Goal: Task Accomplishment & Management: Use online tool/utility

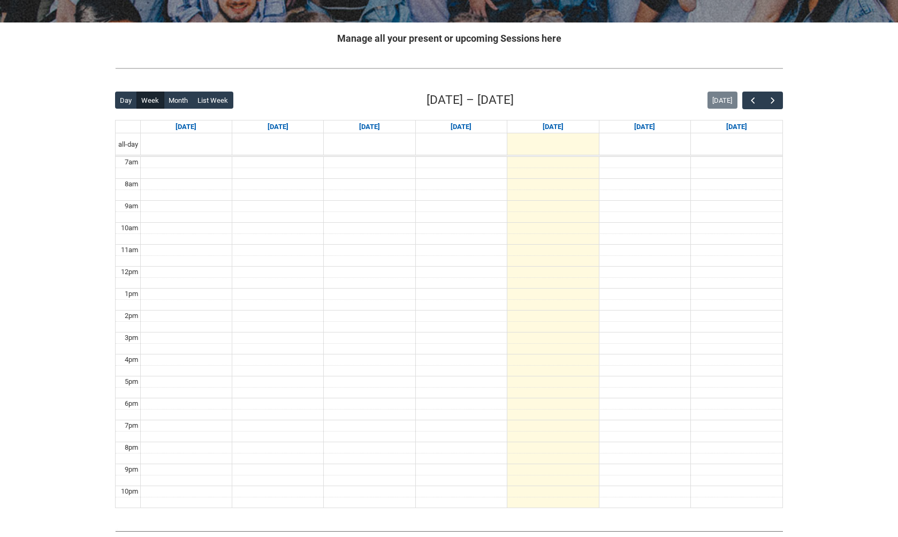
scroll to position [212, 0]
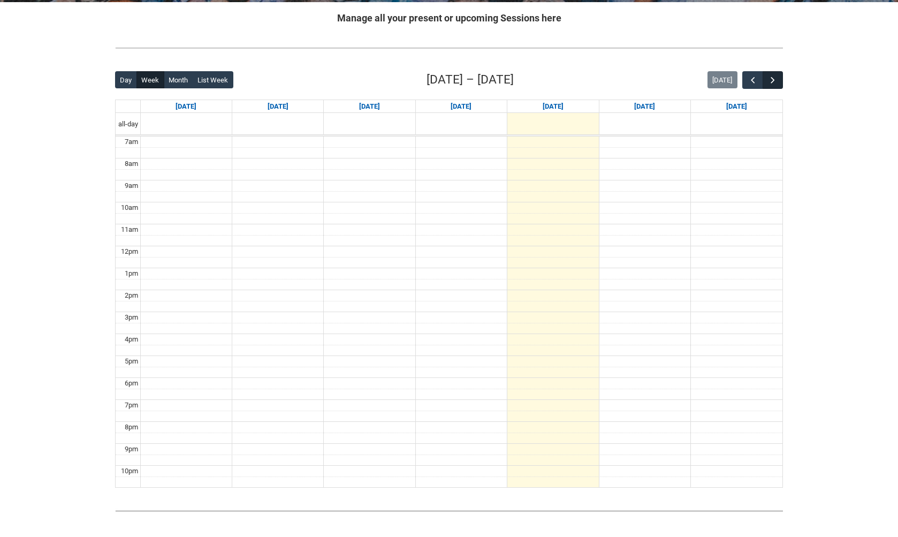
click at [775, 79] on span "button" at bounding box center [772, 80] width 11 height 11
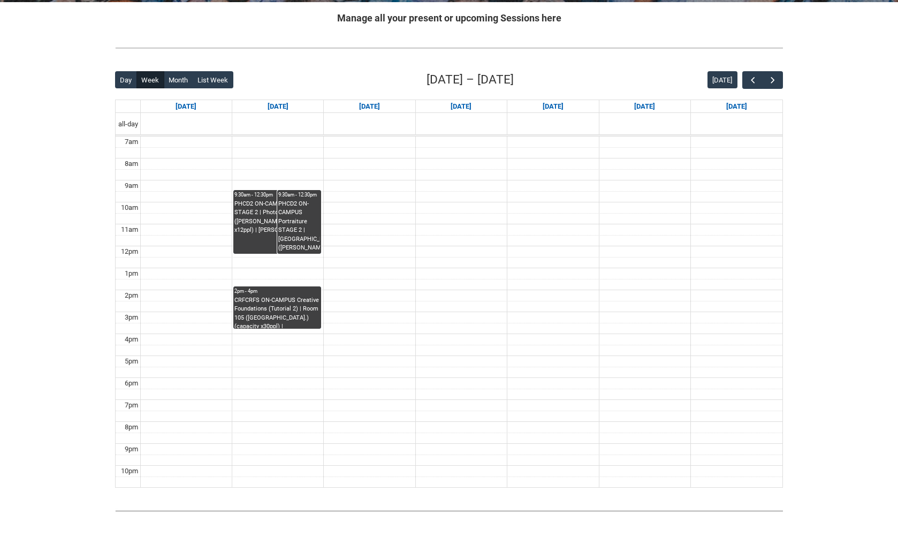
click at [249, 242] on div "PHCD2 ON-CAMPUS Portraiture STAGE 2 | Photography Studio ([PERSON_NAME].) (capa…" at bounding box center [277, 227] width 86 height 54
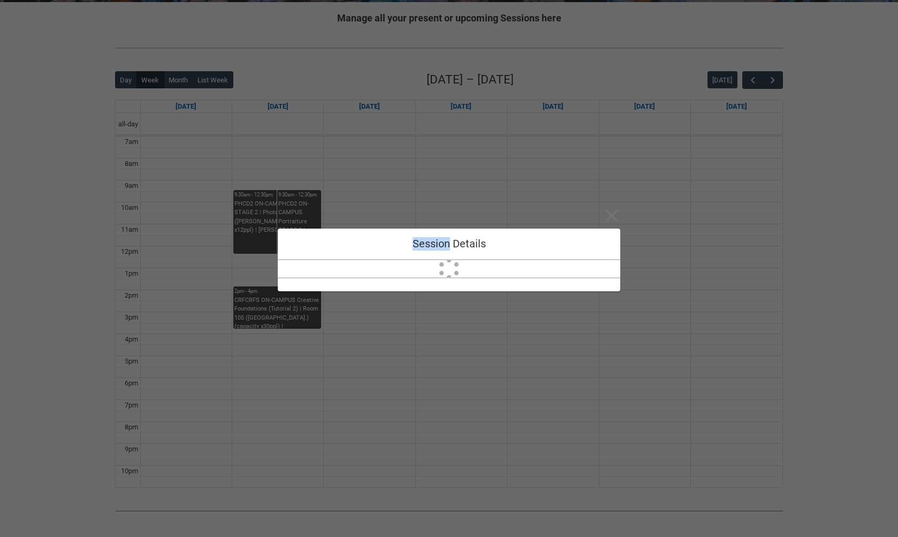
click at [249, 242] on div "Close Session Details" at bounding box center [449, 268] width 898 height 537
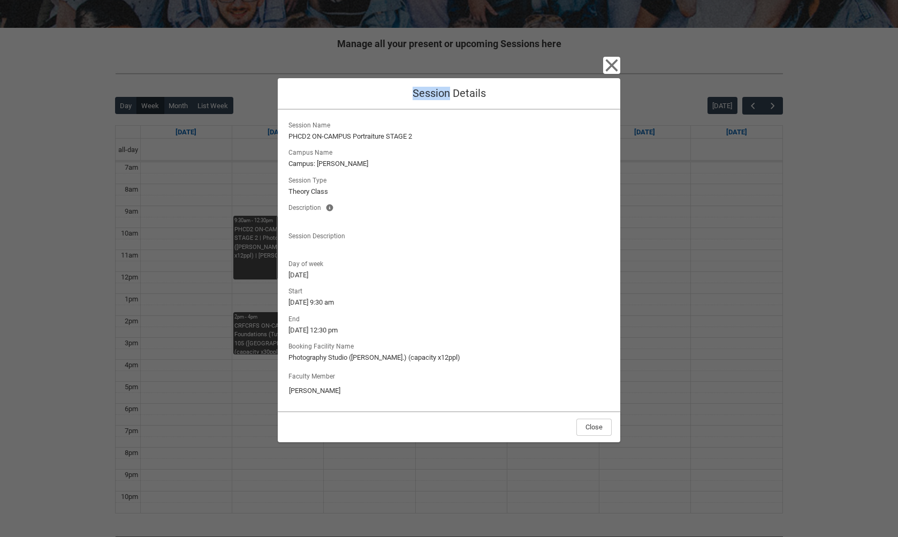
scroll to position [192, 0]
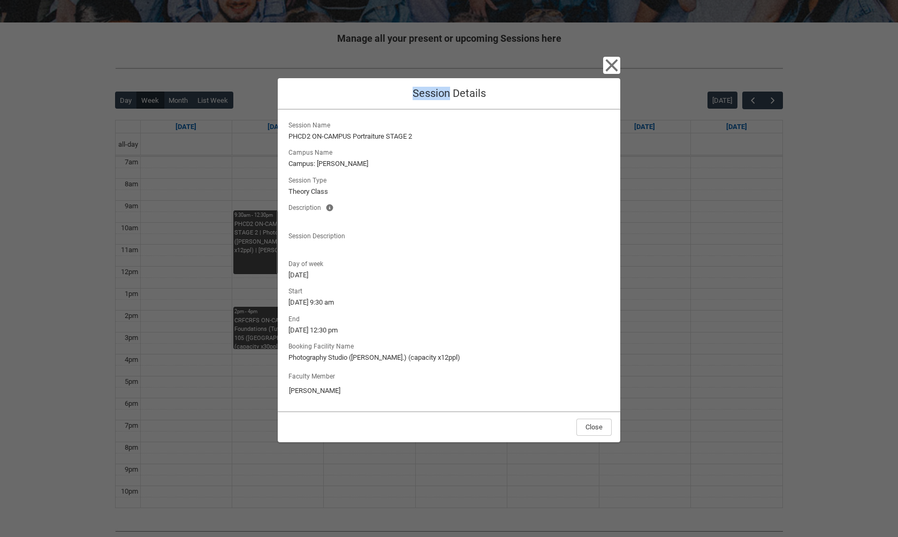
click at [612, 67] on icon "button" at bounding box center [612, 65] width 12 height 12
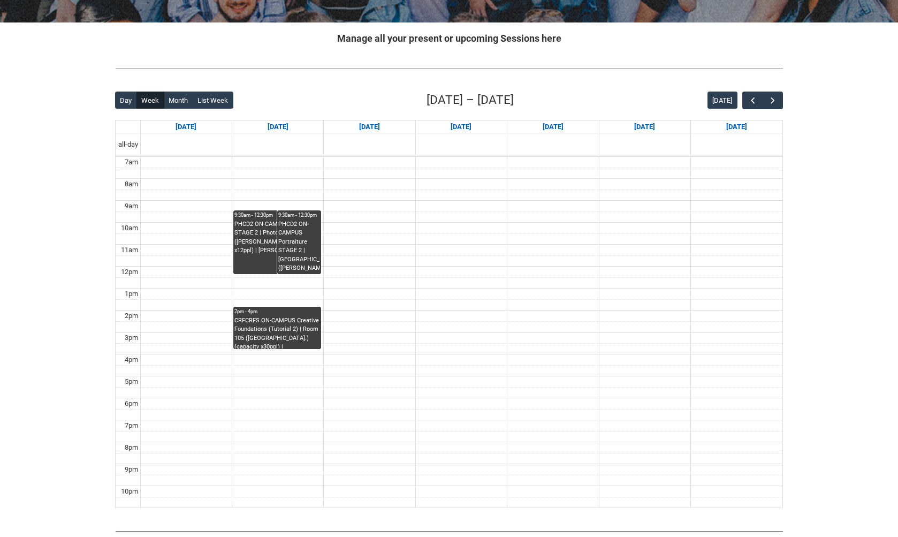
click at [303, 231] on div "PHCD2 ON-CAMPUS Portraiture STAGE 2 | [GEOGRAPHIC_DATA] ([PERSON_NAME].) (capac…" at bounding box center [299, 247] width 42 height 54
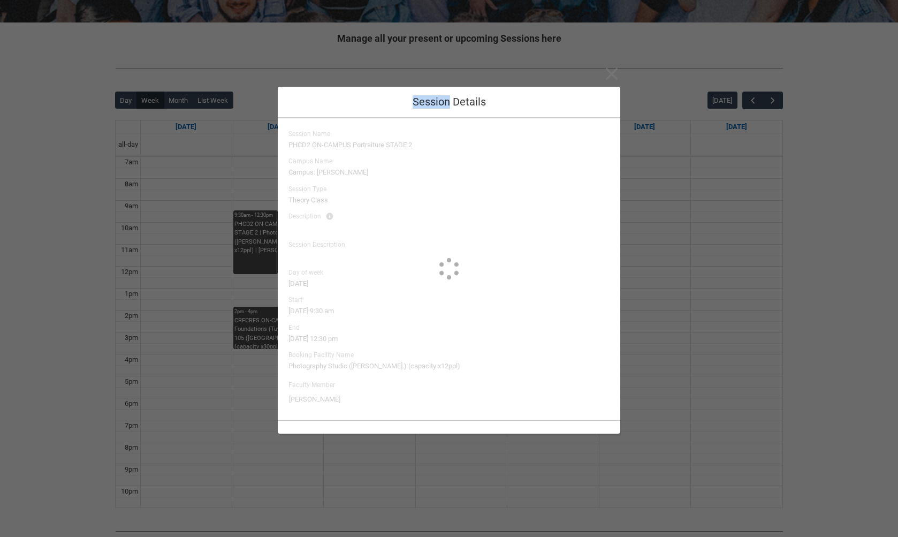
click at [303, 231] on lightning-spinner at bounding box center [449, 268] width 342 height 301
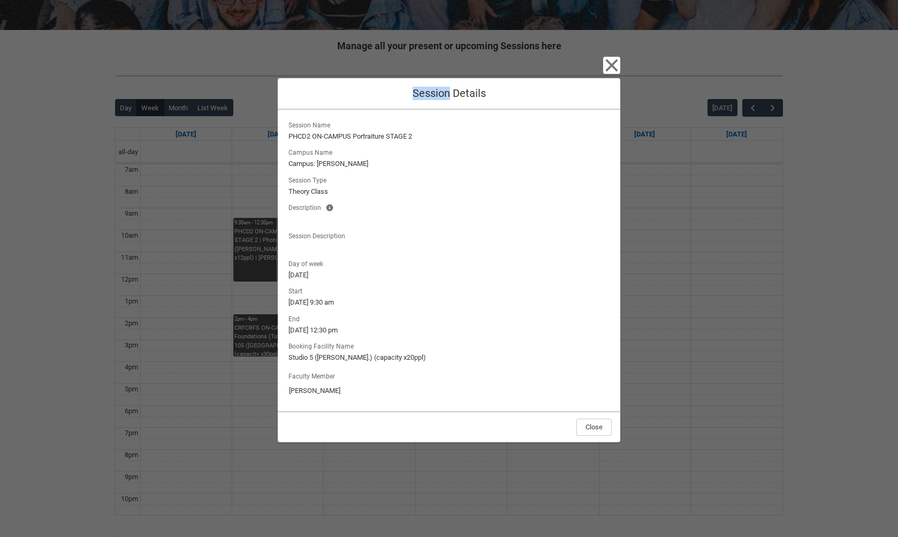
scroll to position [202, 0]
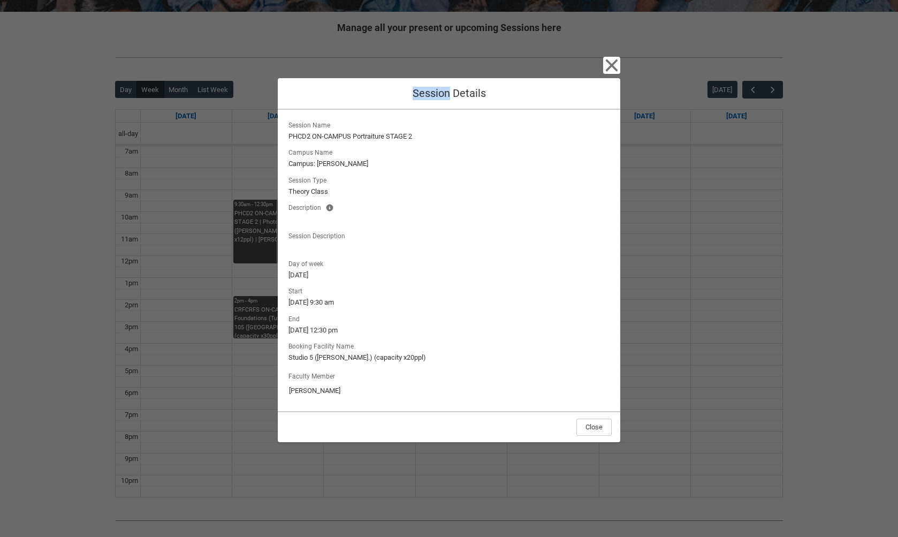
click at [610, 71] on icon "button" at bounding box center [611, 65] width 17 height 17
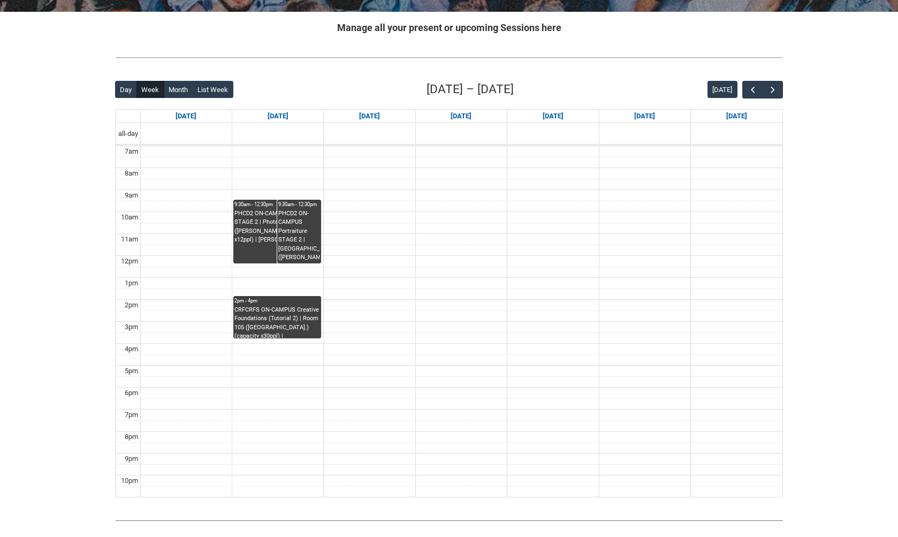
click at [277, 322] on div "CRFCRFS ON-CAMPUS Creative Foundations (Tutorial 2) | Room 105 ([GEOGRAPHIC_DAT…" at bounding box center [277, 321] width 86 height 33
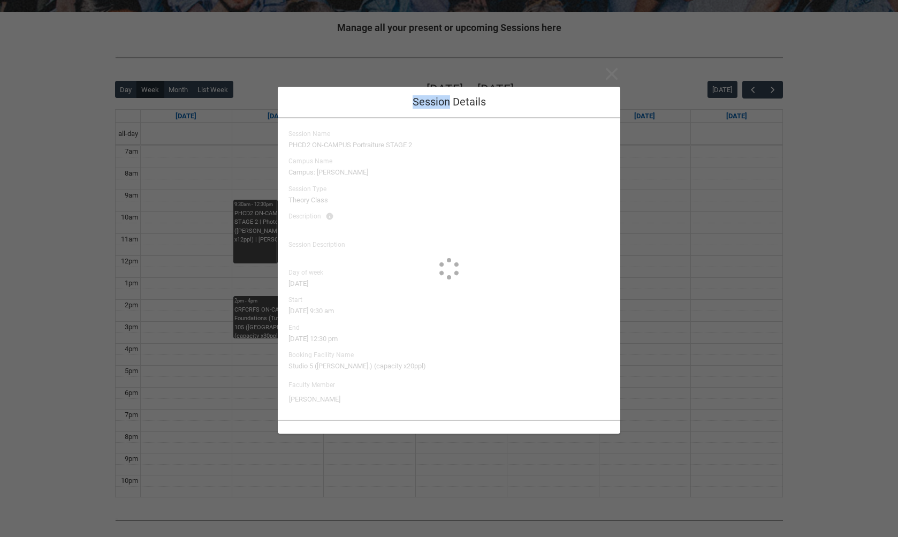
click at [277, 322] on div "Close Session Details Session Name PHCD2 ON-CAMPUS Portraiture STAGE 2 Campus N…" at bounding box center [449, 268] width 898 height 537
type input "[PERSON_NAME]"
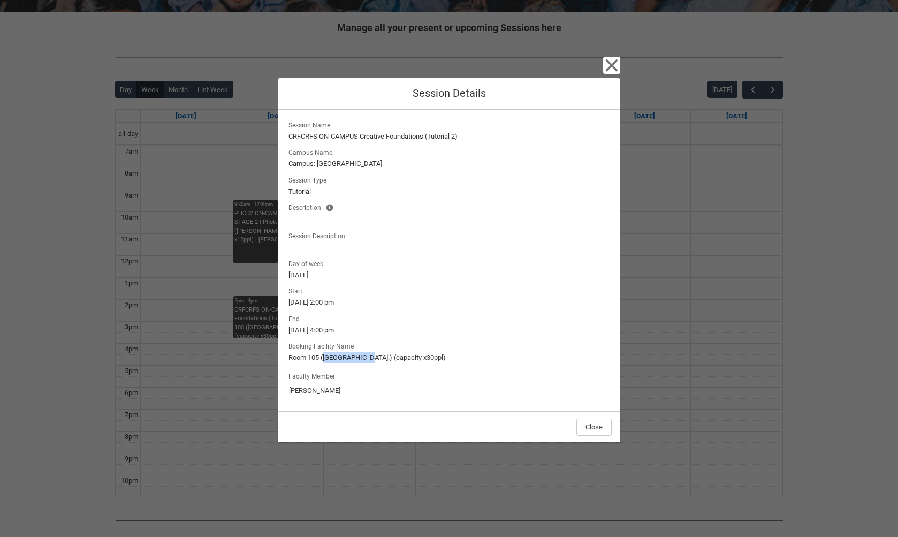
drag, startPoint x: 365, startPoint y: 355, endPoint x: 326, endPoint y: 354, distance: 39.1
click at [326, 354] on lightning-formatted-text "Room 105 ([GEOGRAPHIC_DATA].) (capacity x30ppl)" at bounding box center [448, 357] width 321 height 11
copy lightning-formatted-text "Wellington St"
